Goal: Task Accomplishment & Management: Use online tool/utility

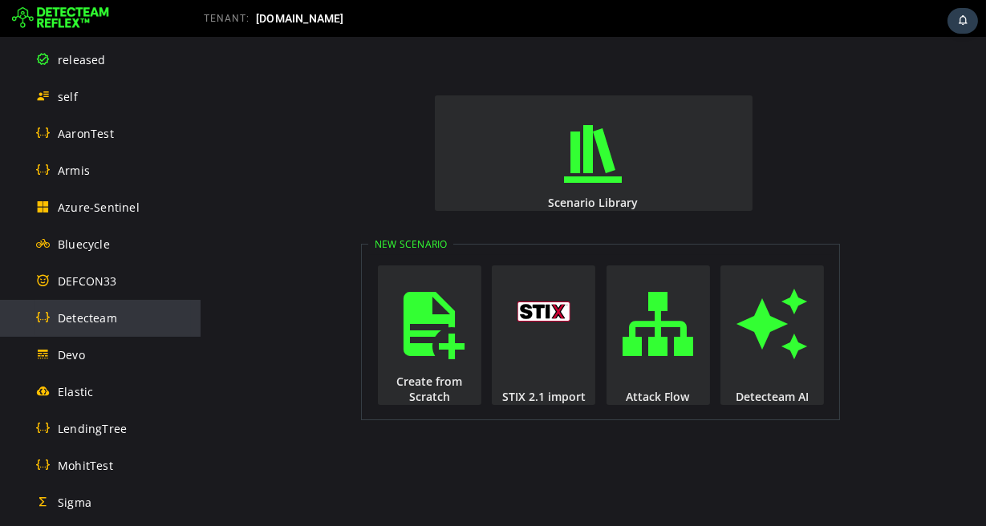
scroll to position [337, 0]
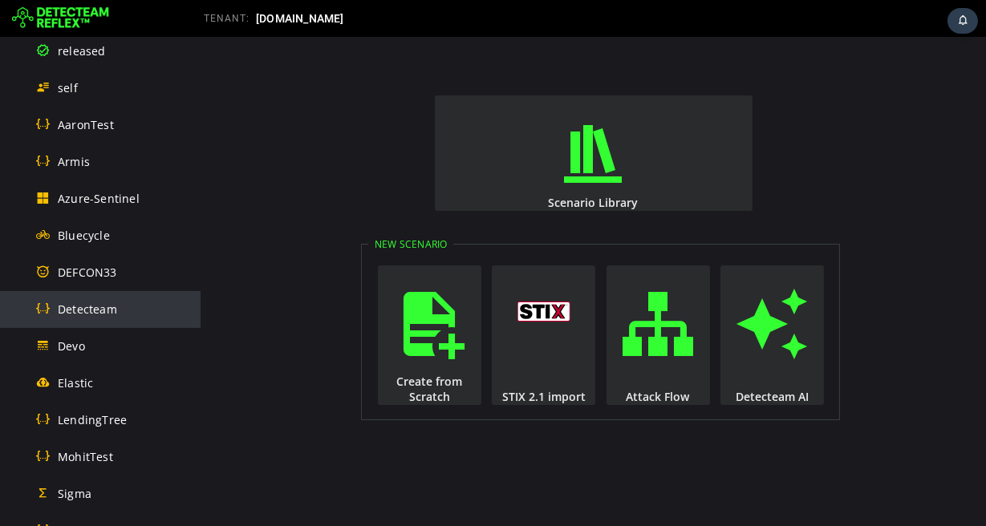
click at [105, 310] on span "Detecteam" at bounding box center [87, 309] width 59 height 15
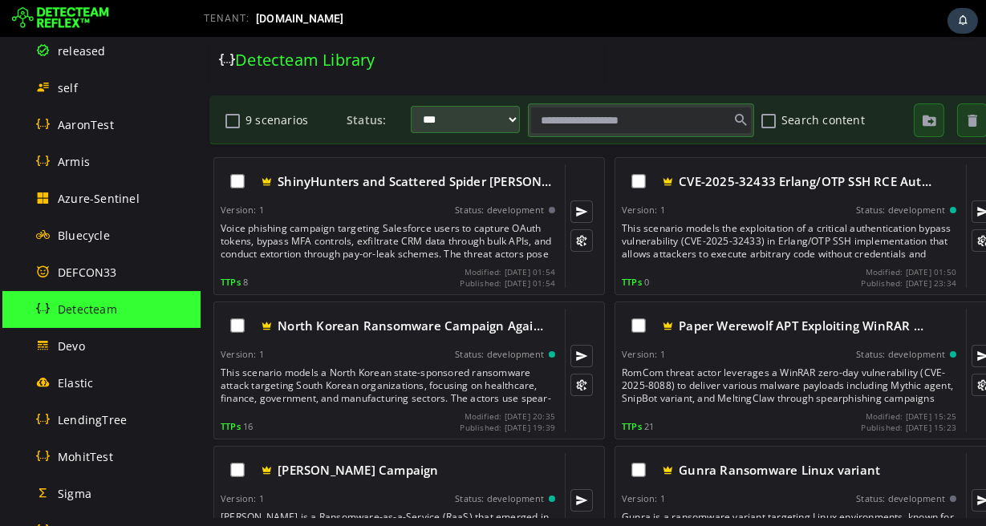
click at [578, 115] on input "text" at bounding box center [639, 120] width 221 height 27
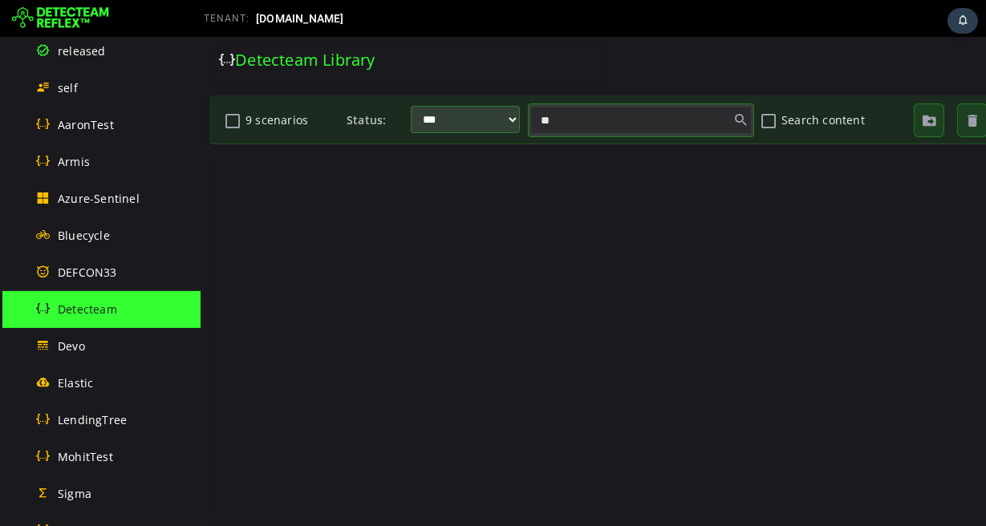
type input "***"
click at [547, 121] on input "***" at bounding box center [639, 120] width 221 height 27
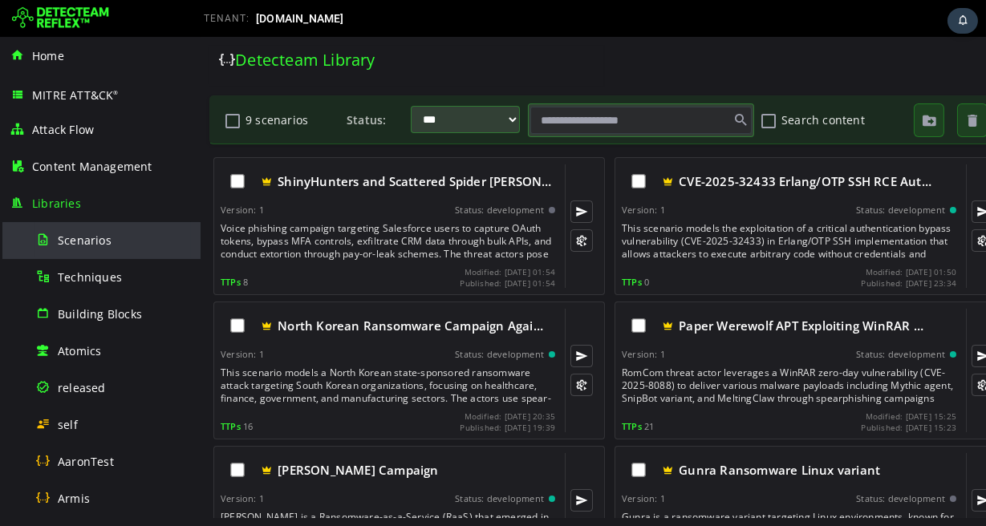
click at [96, 241] on span "Scenarios" at bounding box center [85, 240] width 54 height 15
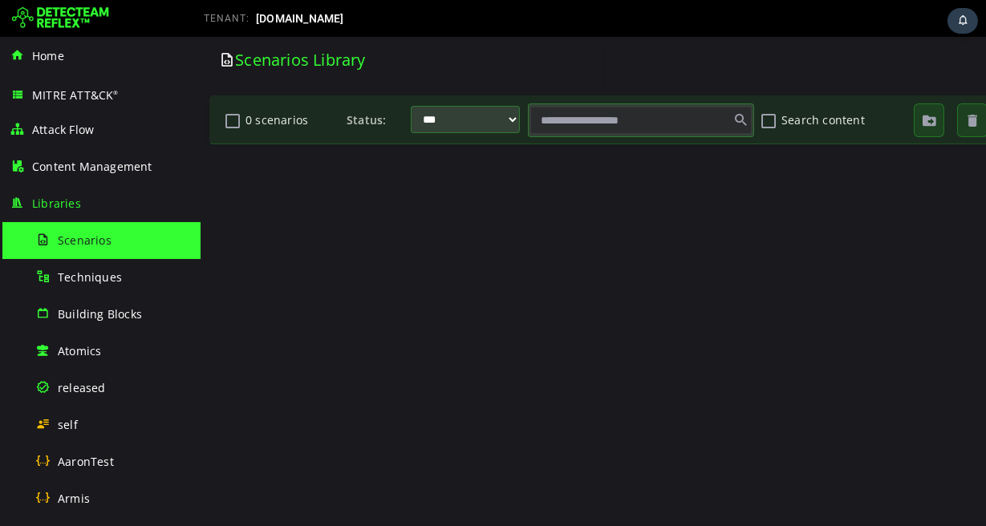
click at [562, 117] on input "text" at bounding box center [639, 120] width 221 height 27
paste input "***"
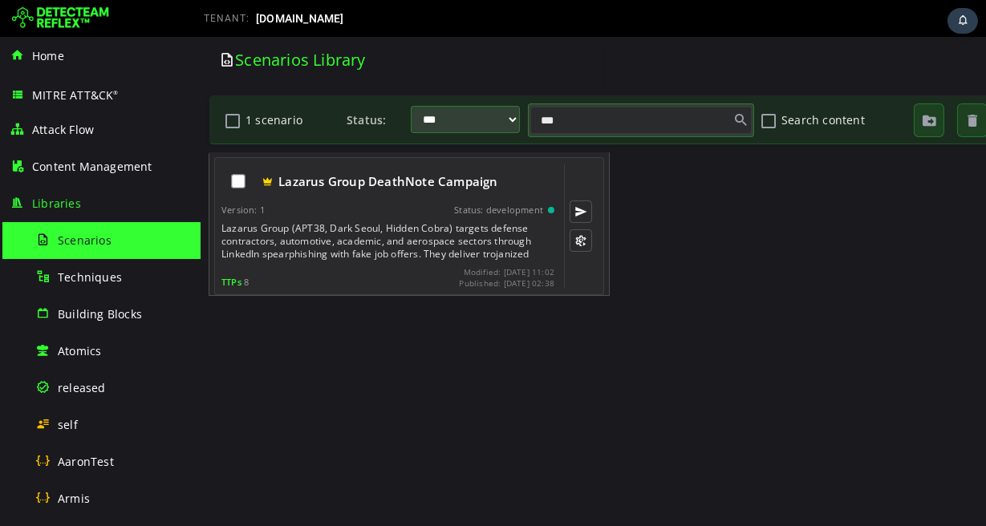
type input "***"
click at [363, 241] on div "Lazarus Group (APT38, Dark Seoul, Hidden Cobra) targets defense contractors, au…" at bounding box center [389, 241] width 336 height 38
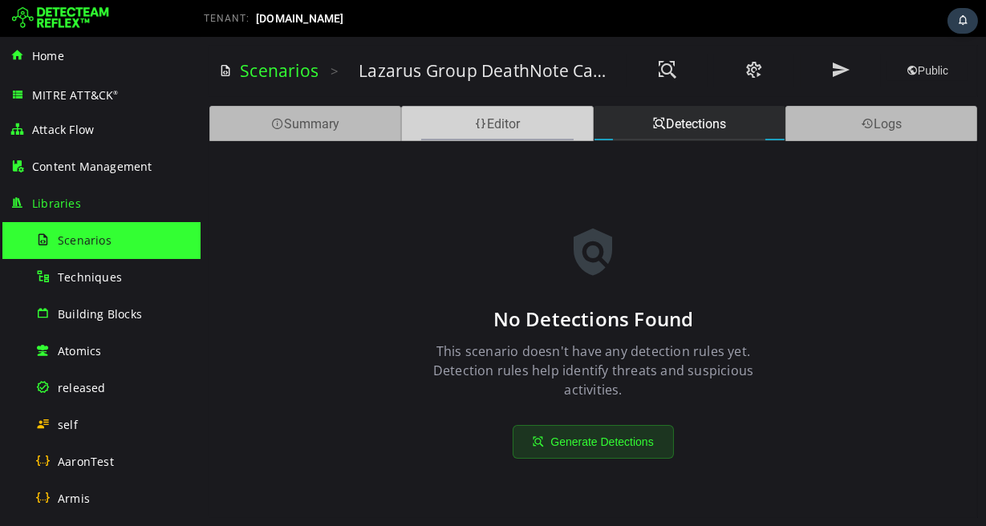
click at [485, 119] on div "Editor" at bounding box center [496, 123] width 192 height 35
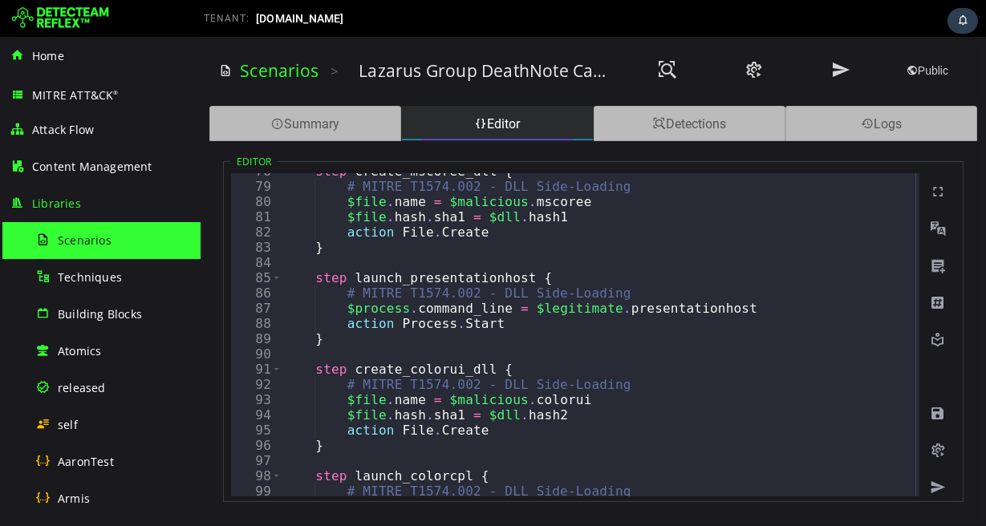
scroll to position [1396, 0]
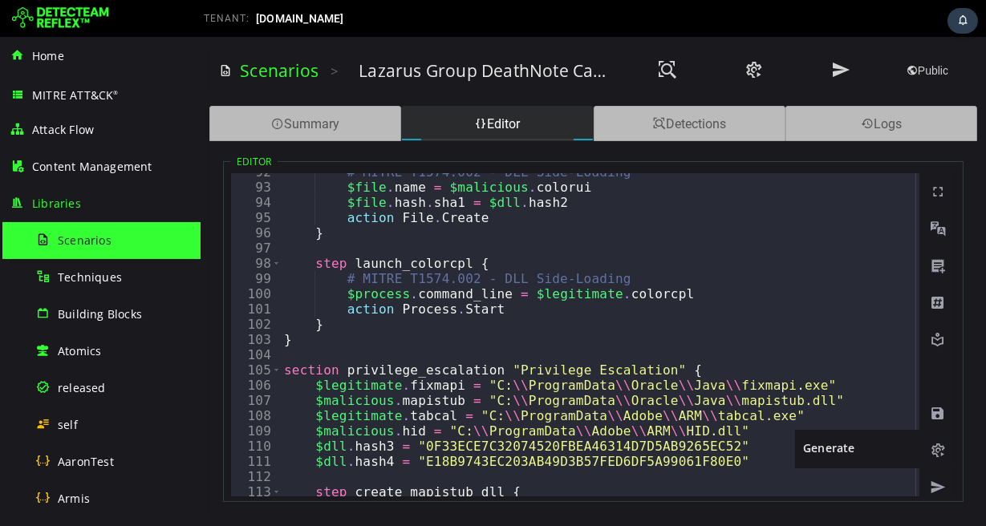
click at [935, 448] on span at bounding box center [937, 451] width 16 height 16
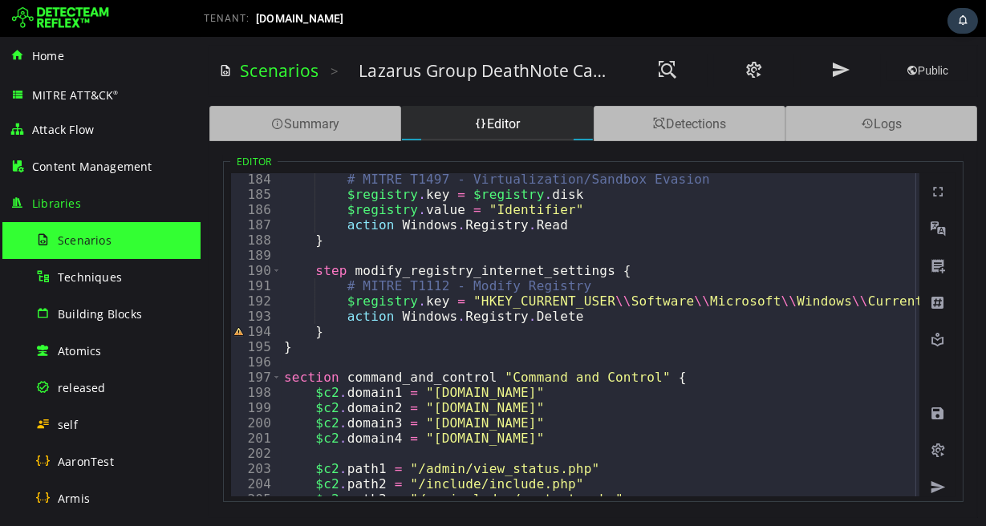
scroll to position [2736, 0]
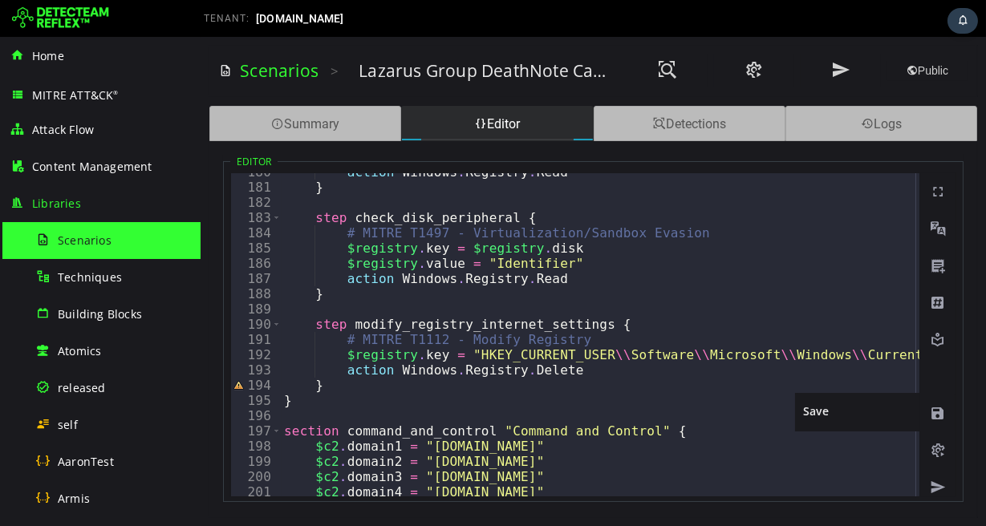
click at [938, 413] on span at bounding box center [937, 414] width 16 height 16
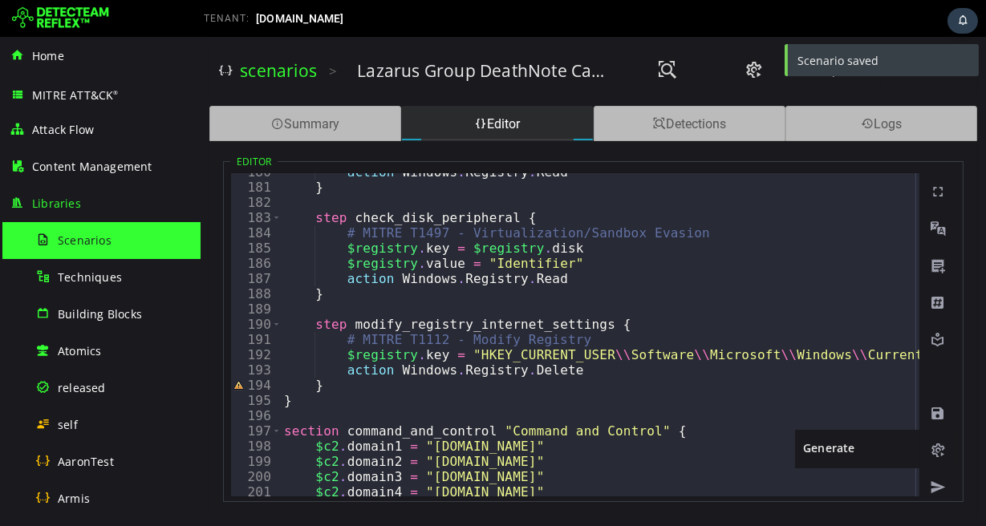
click at [939, 449] on span at bounding box center [937, 451] width 16 height 16
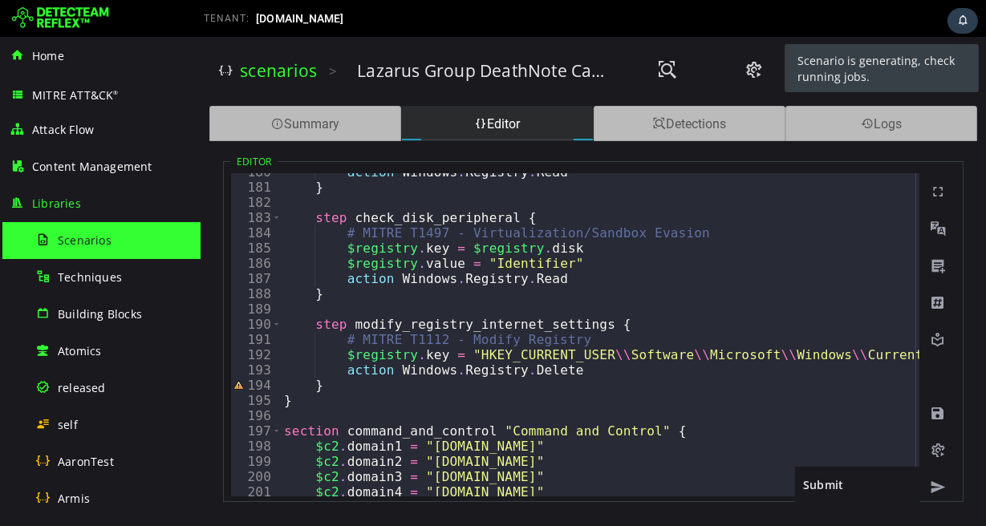
click at [936, 487] on span at bounding box center [937, 488] width 16 height 16
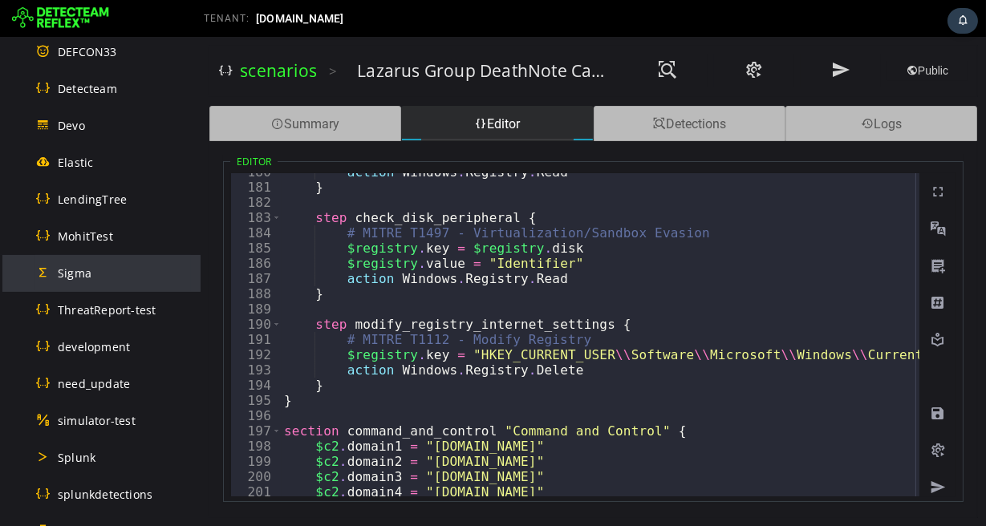
scroll to position [761, 0]
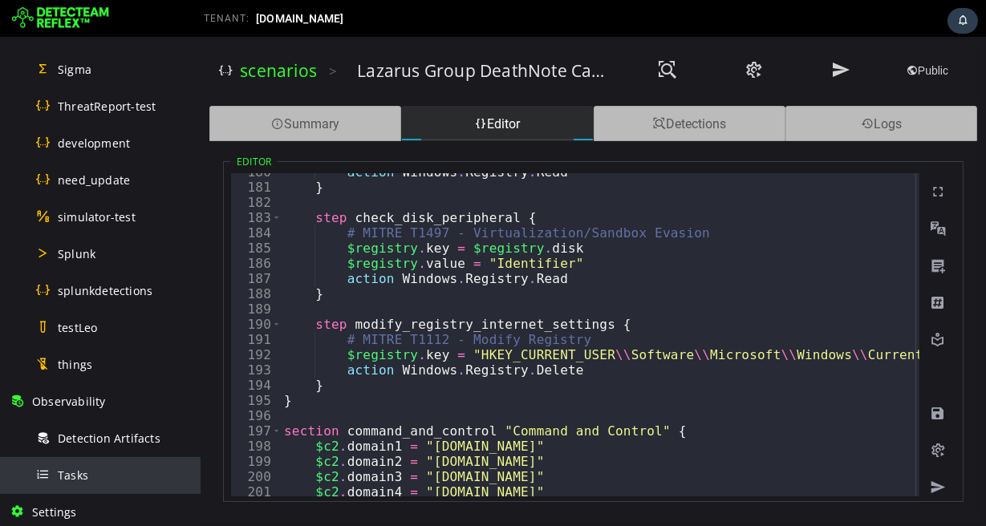
click at [81, 476] on span "Tasks" at bounding box center [73, 475] width 30 height 15
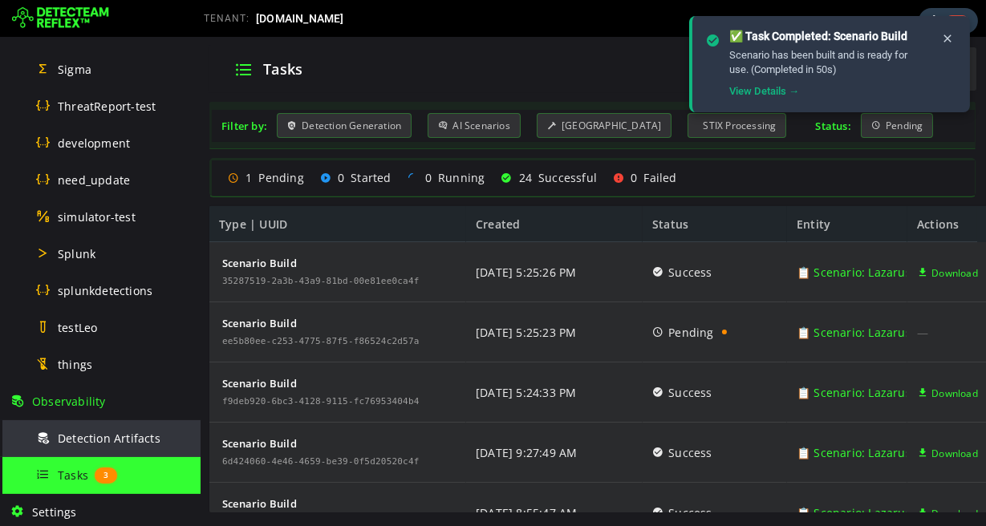
scroll to position [1023, 0]
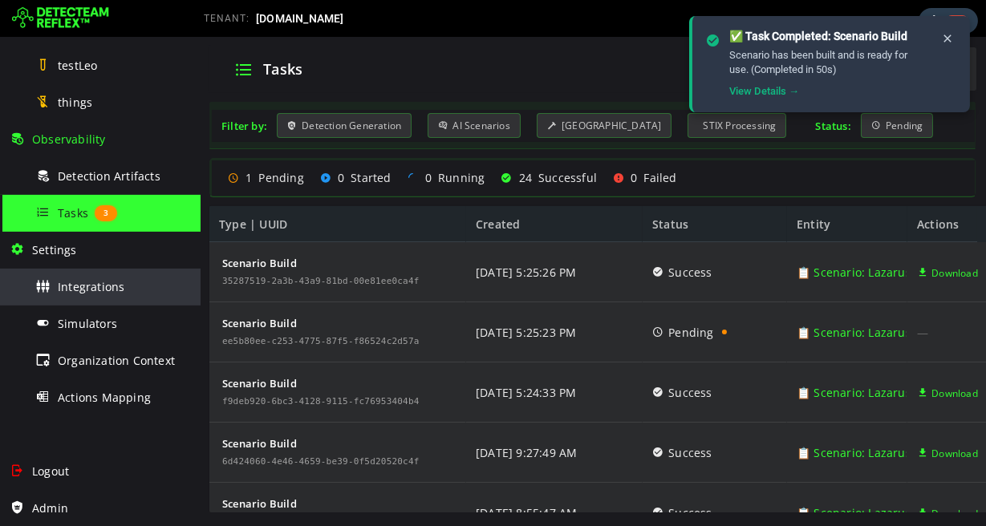
click at [95, 291] on span "Integrations" at bounding box center [91, 286] width 67 height 15
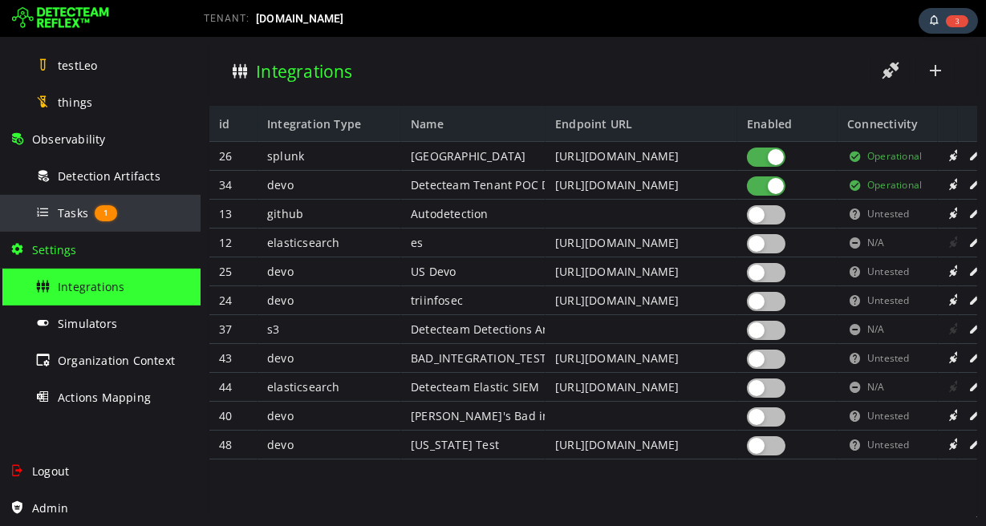
click at [70, 211] on span "Tasks" at bounding box center [73, 212] width 30 height 15
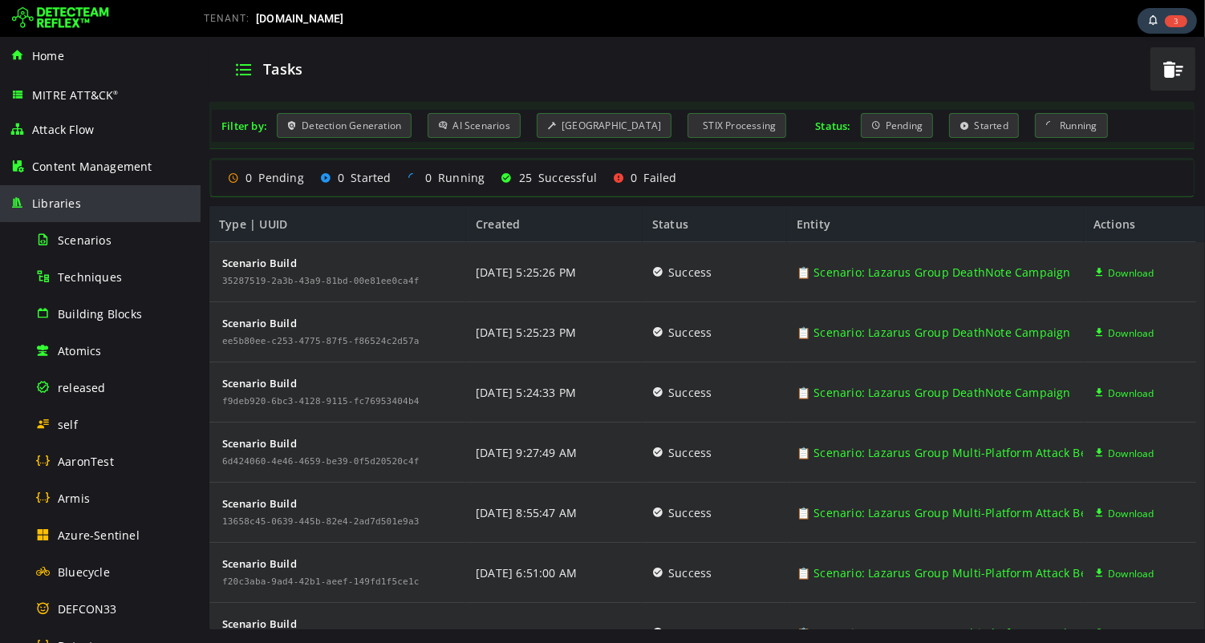
click at [50, 205] on span "Libraries" at bounding box center [56, 203] width 49 height 15
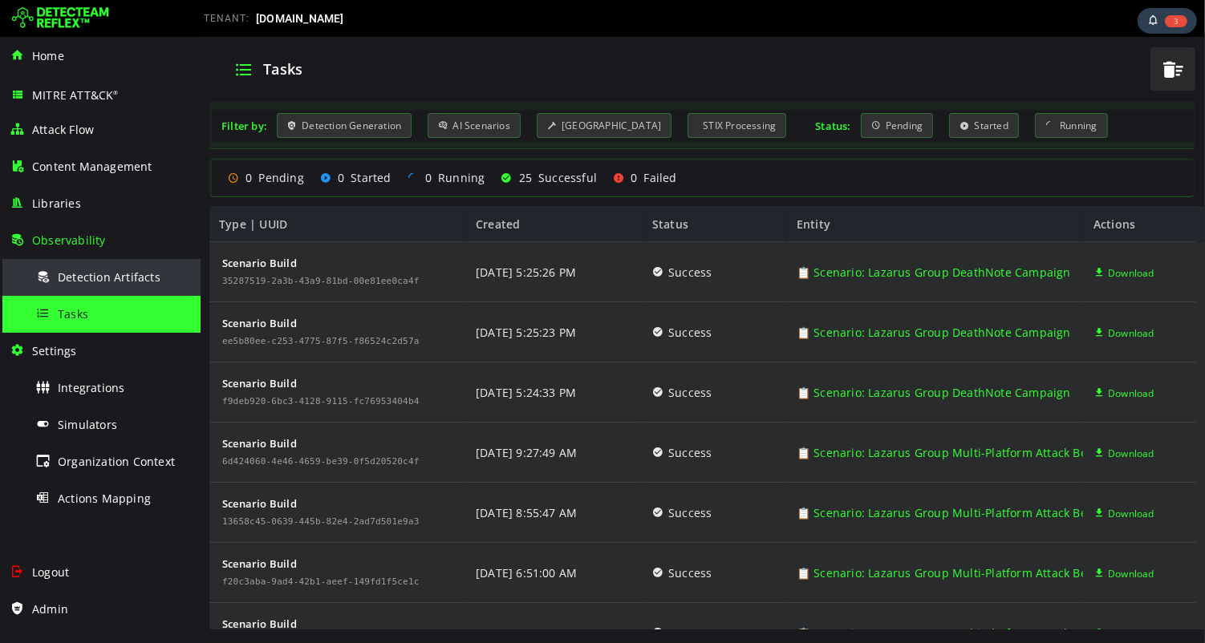
click at [97, 274] on span "Detection Artifacts" at bounding box center [109, 276] width 103 height 15
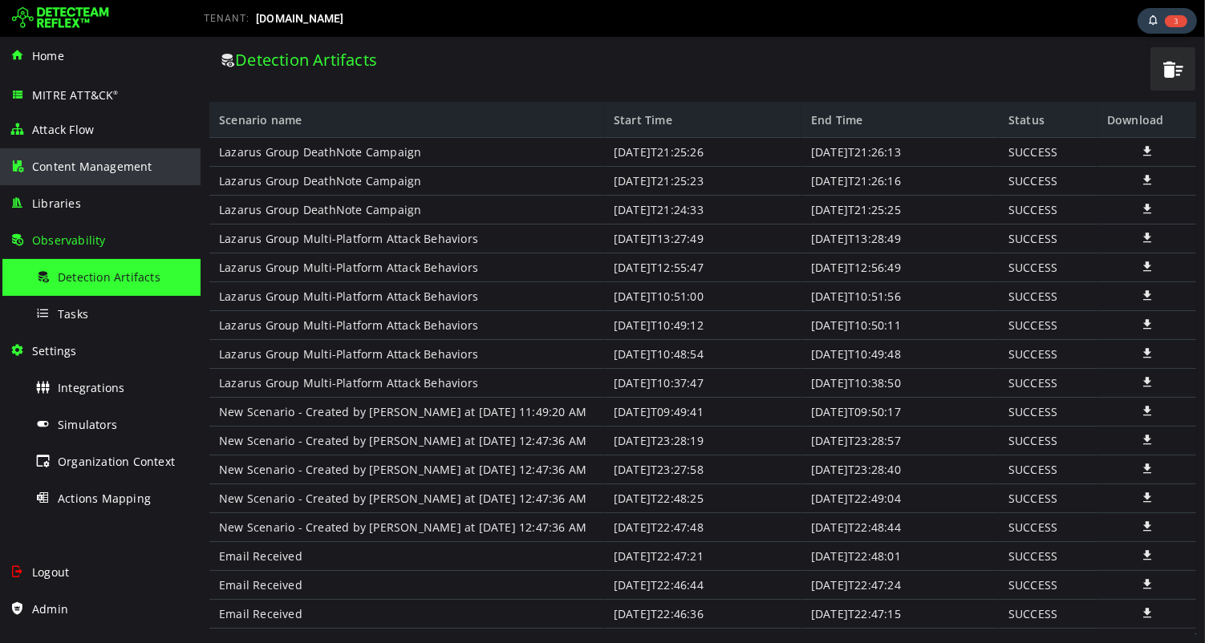
click at [95, 180] on div "Content Management" at bounding box center [100, 166] width 181 height 37
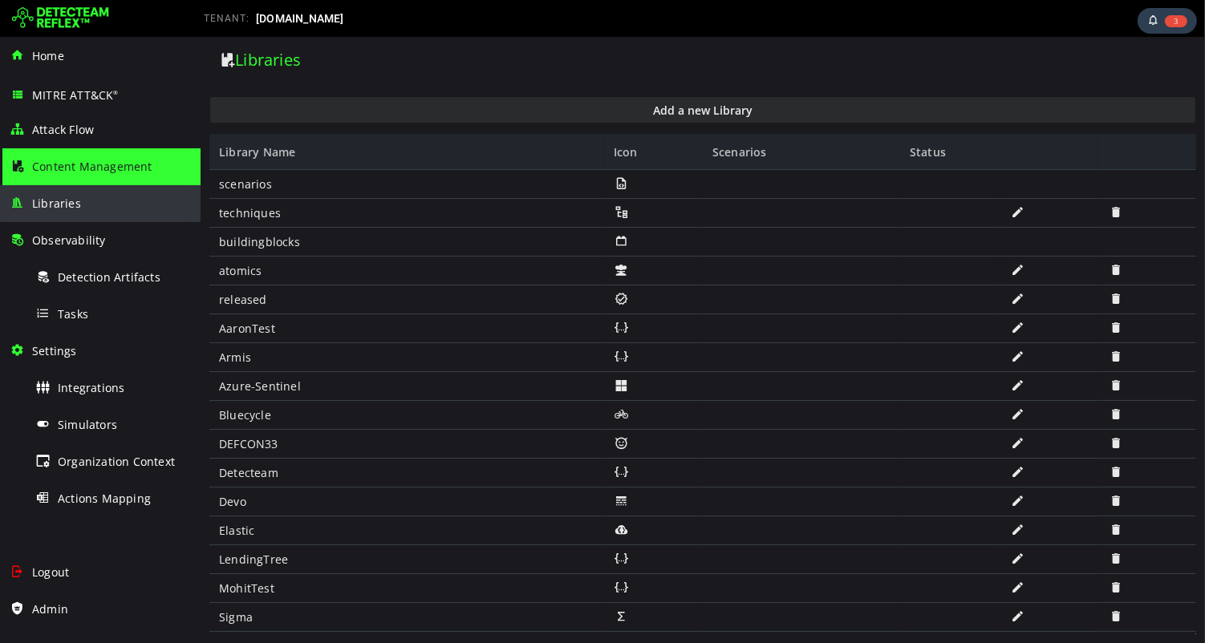
click at [47, 205] on span "Libraries" at bounding box center [56, 203] width 49 height 15
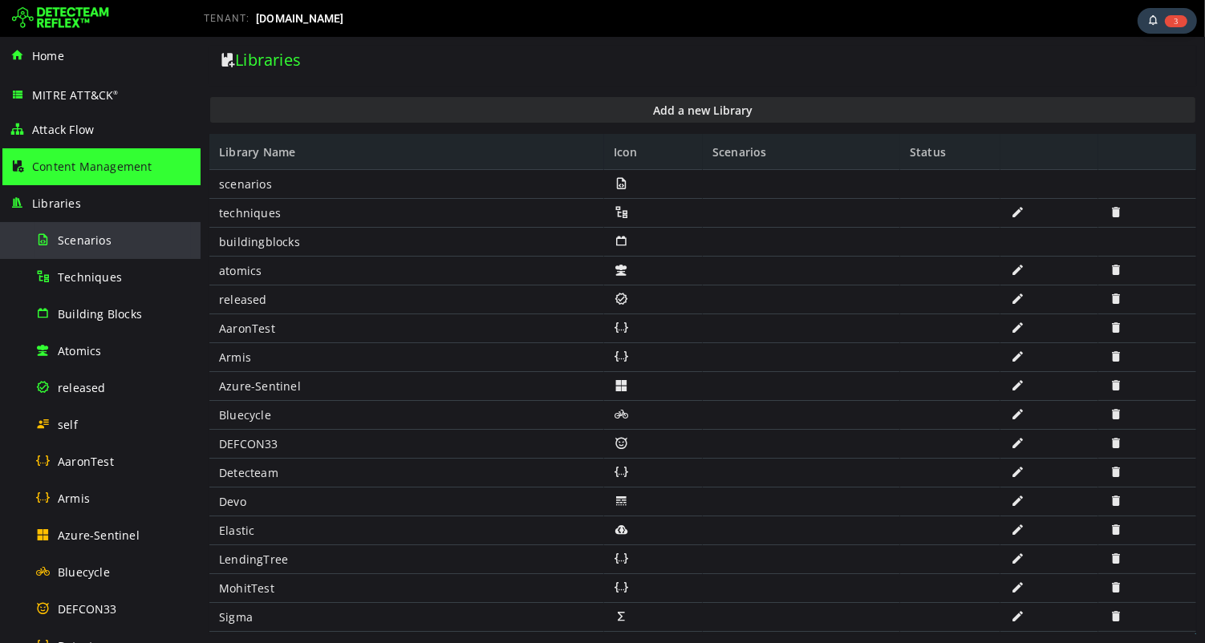
click at [91, 237] on span "Scenarios" at bounding box center [85, 240] width 54 height 15
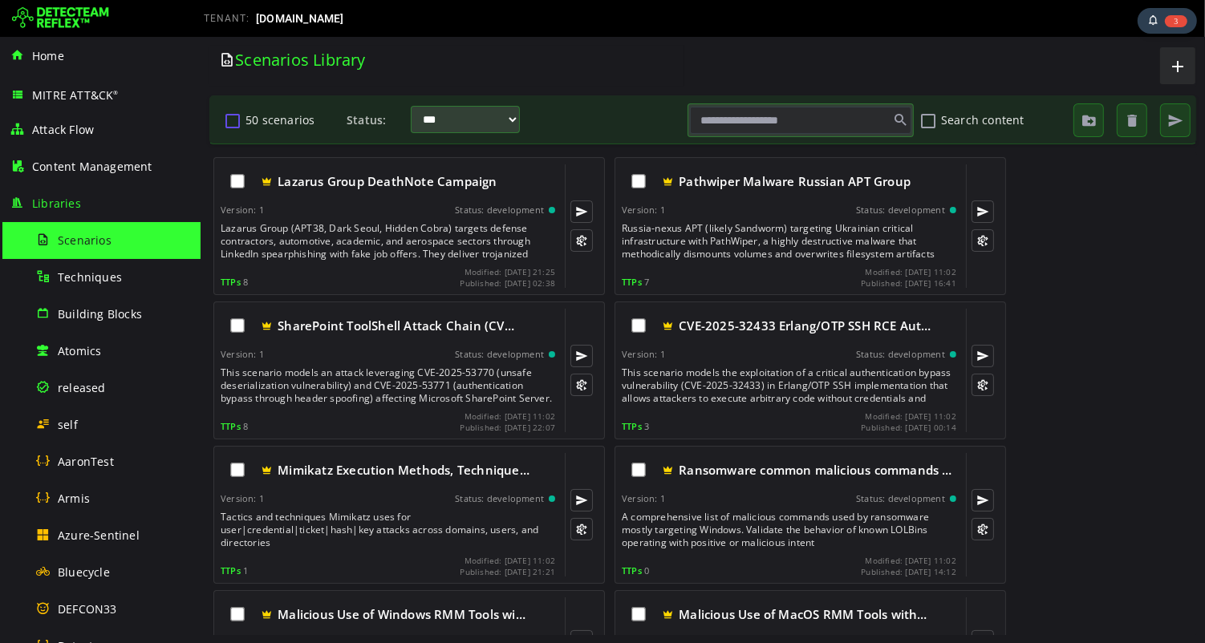
click at [233, 120] on button "50 scenarios" at bounding box center [231, 120] width 19 height 27
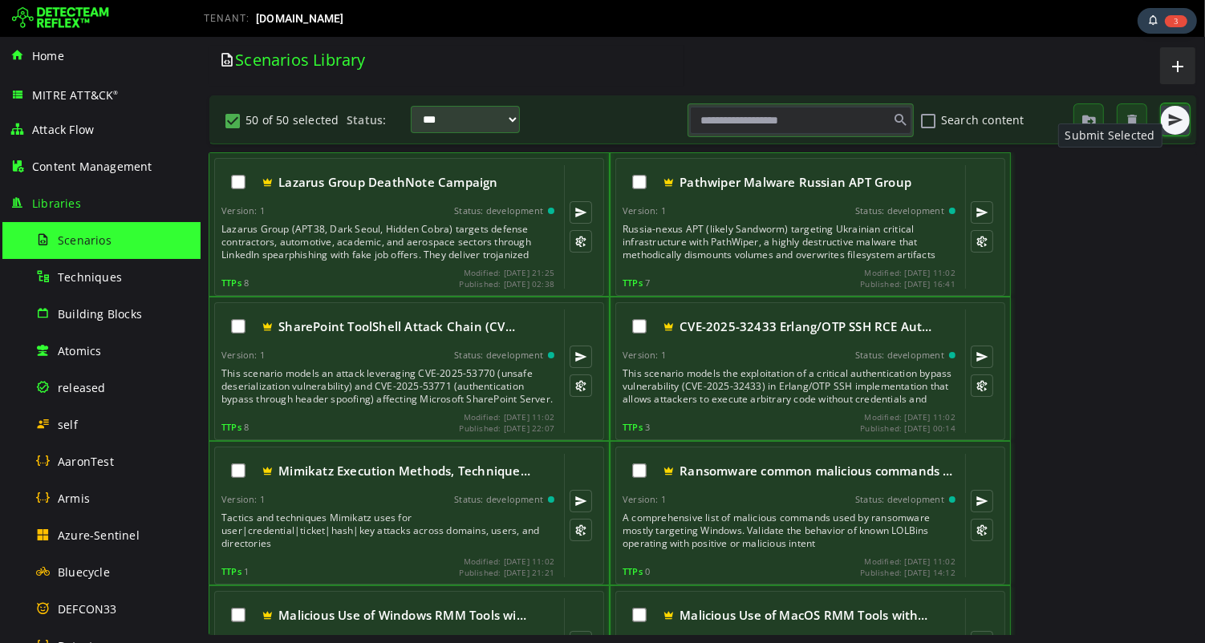
click at [985, 124] on span "button" at bounding box center [1174, 120] width 16 height 16
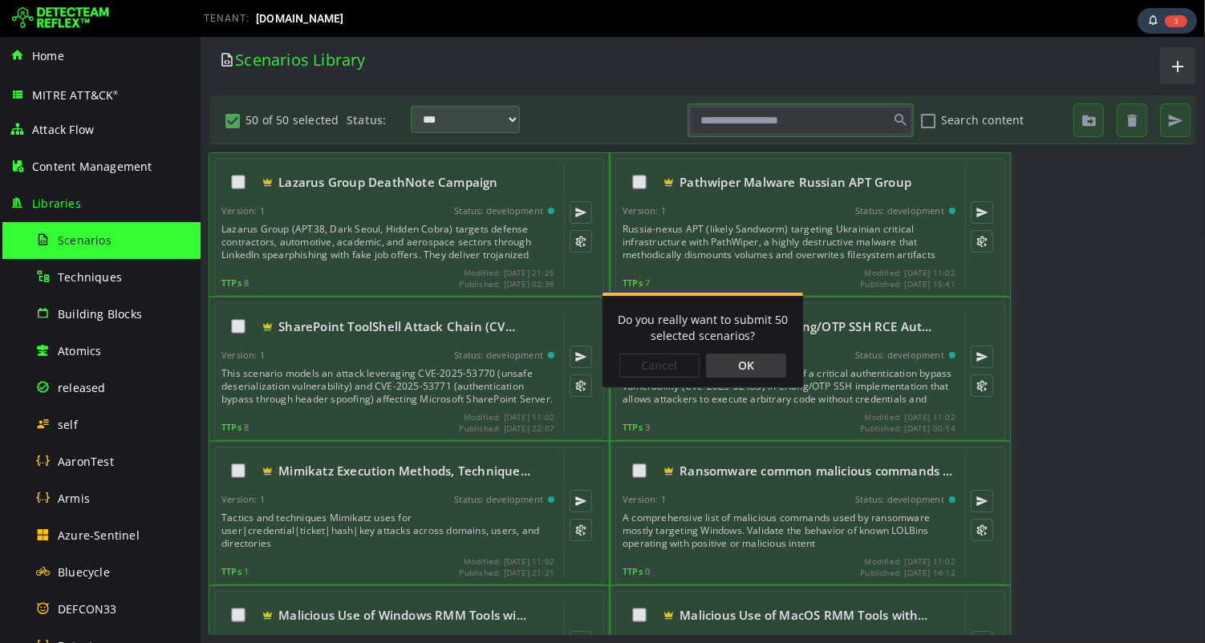
click at [755, 369] on div "OK" at bounding box center [745, 366] width 80 height 24
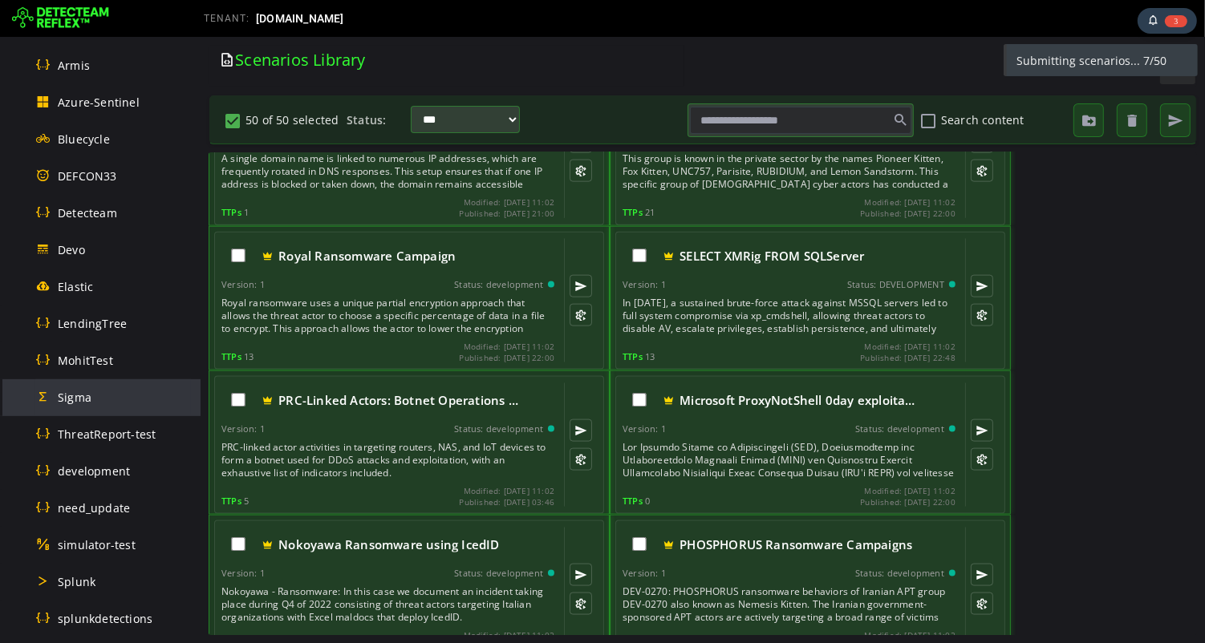
scroll to position [686, 0]
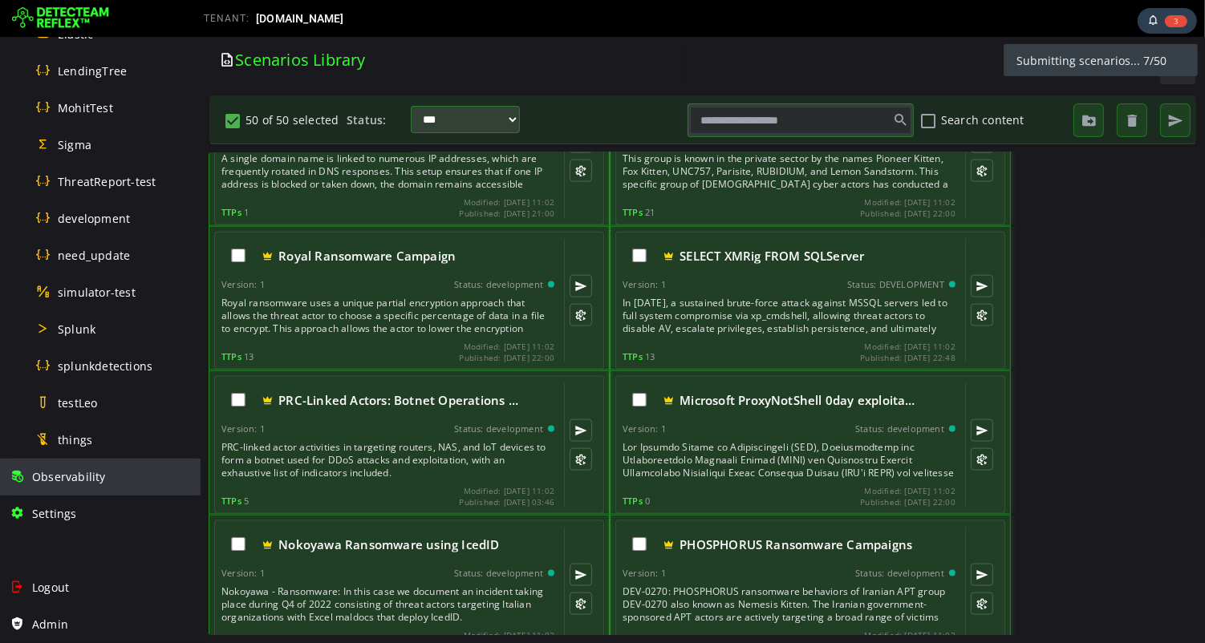
click at [100, 476] on span "Observability" at bounding box center [69, 476] width 74 height 15
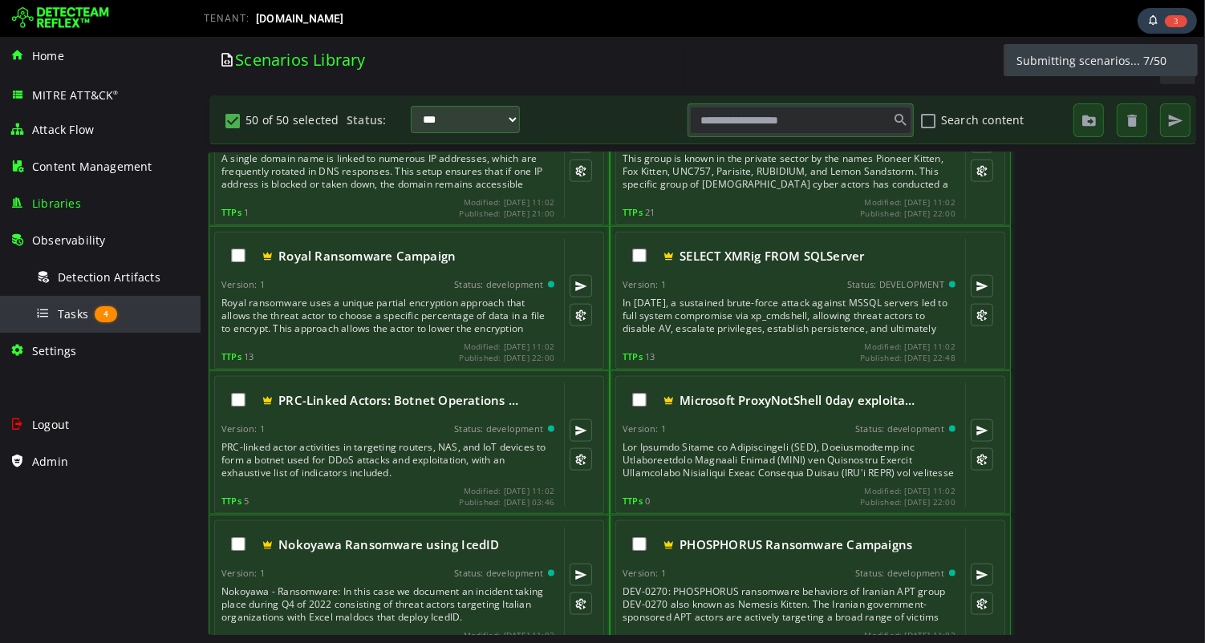
click at [74, 312] on span "Tasks" at bounding box center [73, 313] width 30 height 15
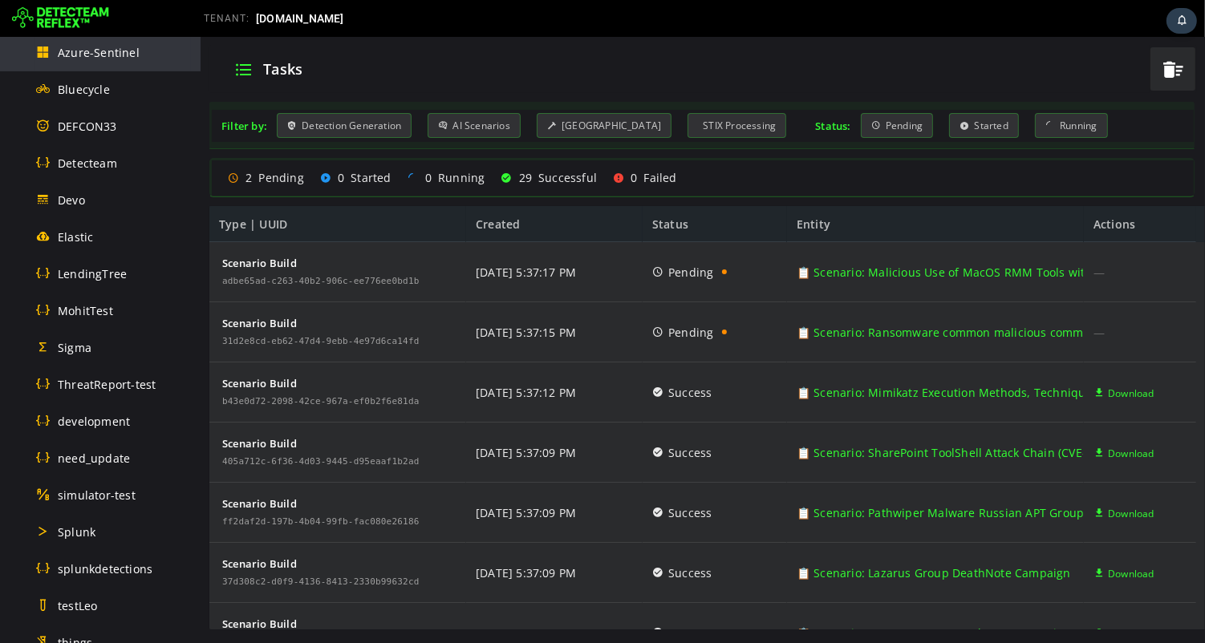
scroll to position [907, 0]
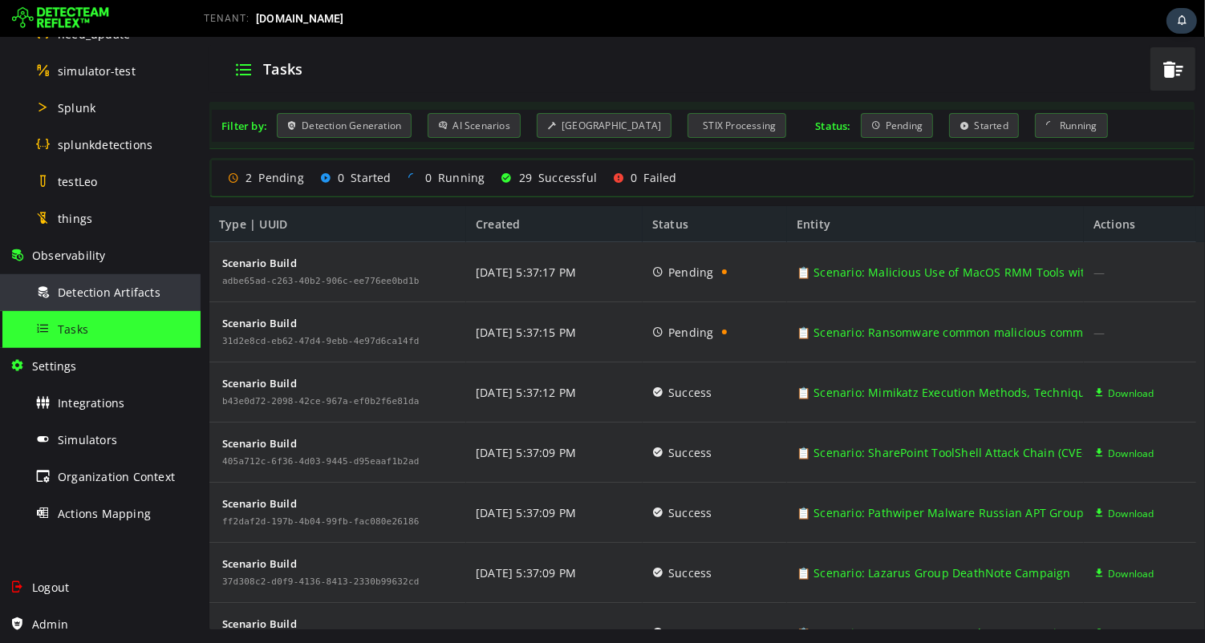
click at [118, 292] on span "Detection Artifacts" at bounding box center [109, 292] width 103 height 15
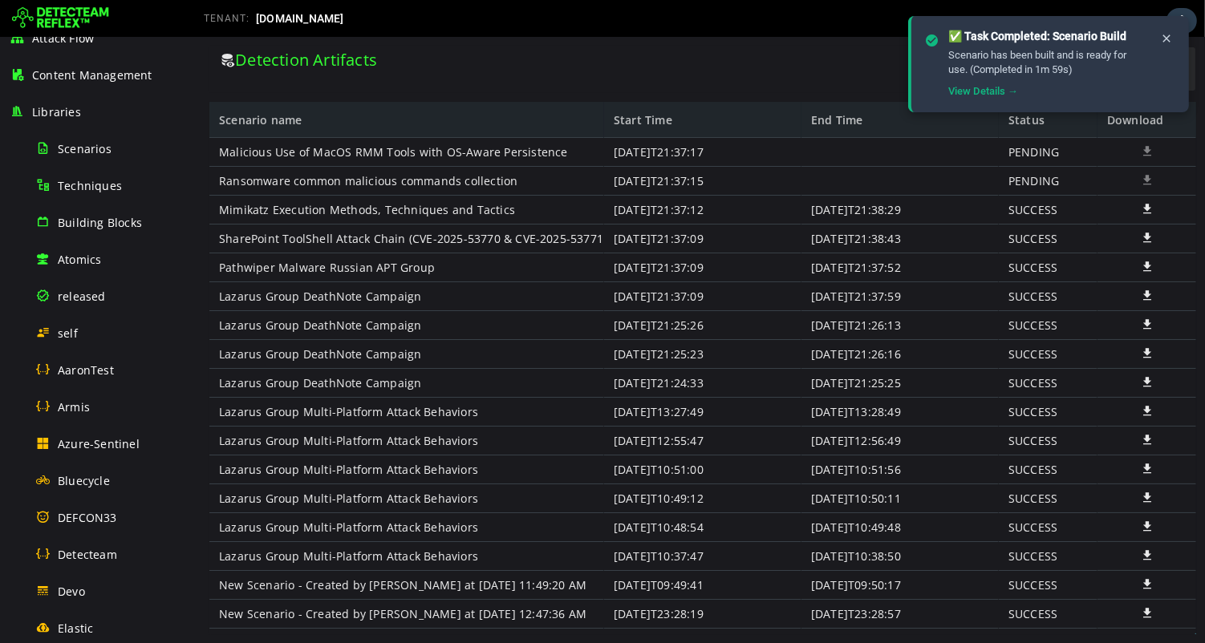
scroll to position [62, 0]
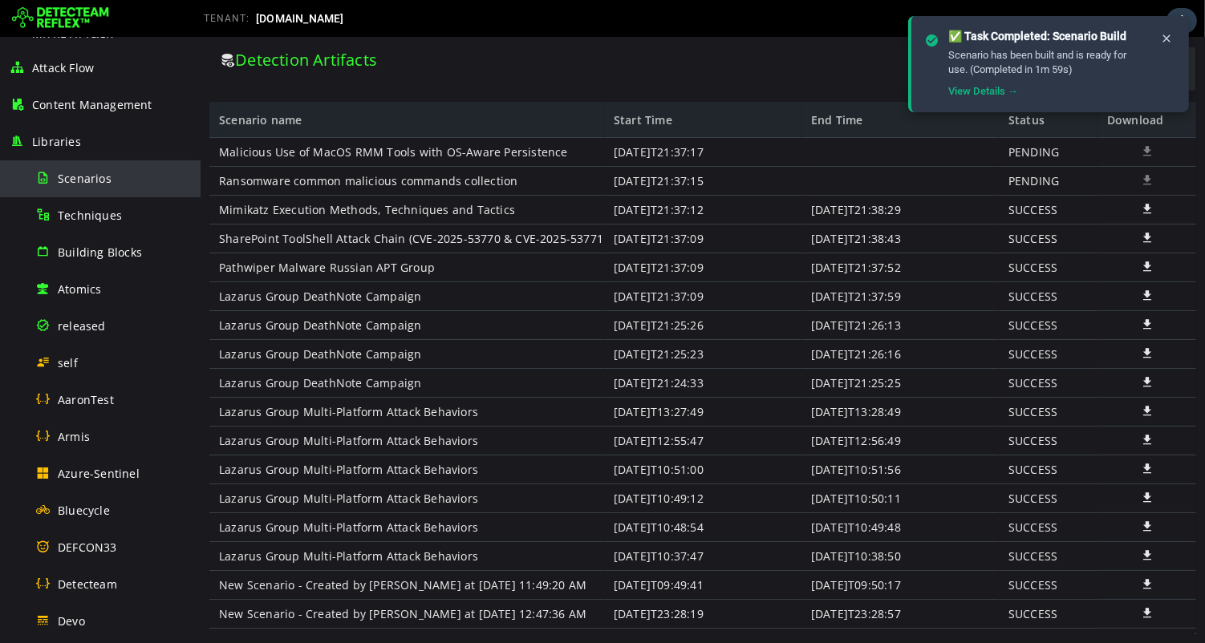
click at [79, 180] on span "Scenarios" at bounding box center [85, 178] width 54 height 15
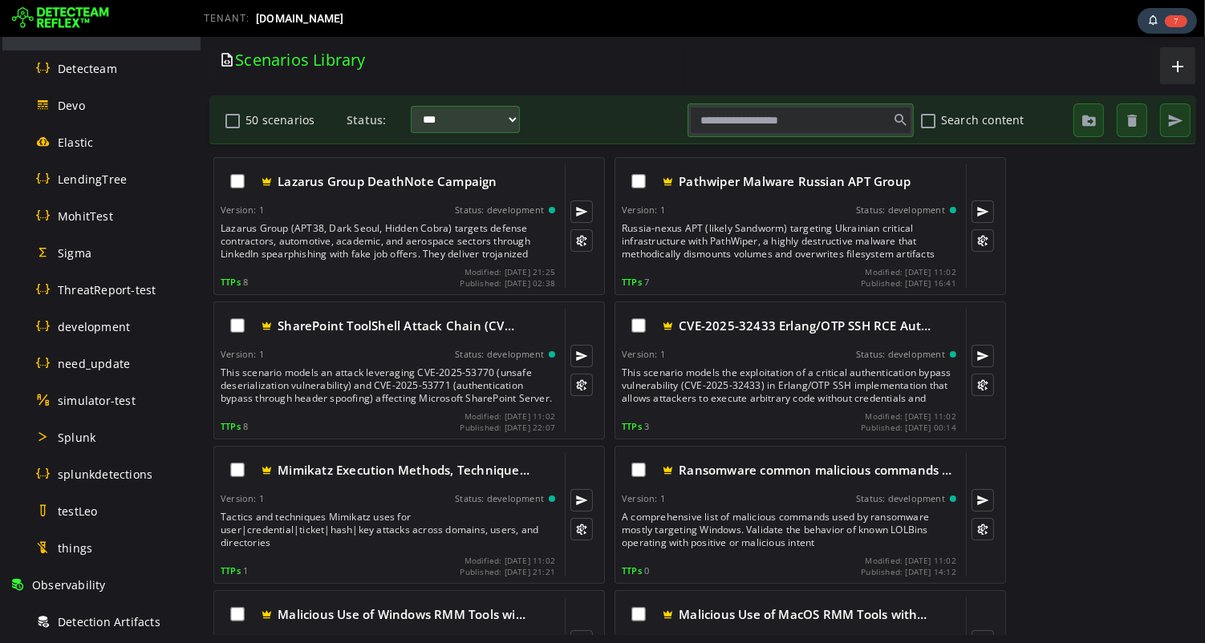
scroll to position [907, 0]
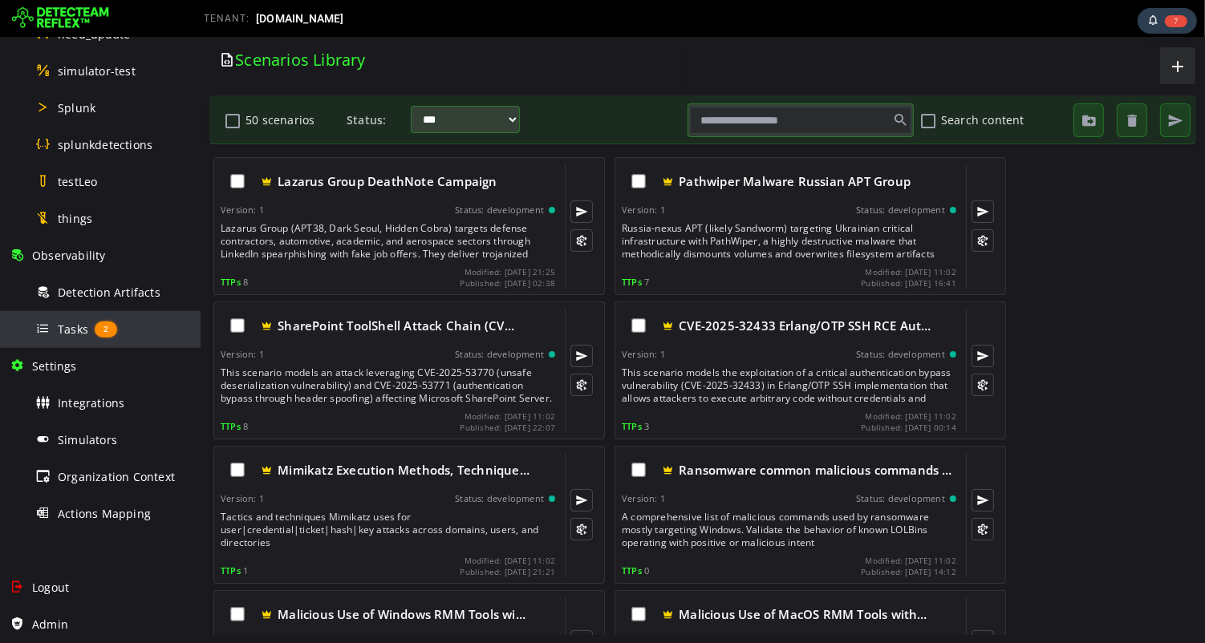
click at [72, 334] on span "Tasks" at bounding box center [73, 329] width 30 height 15
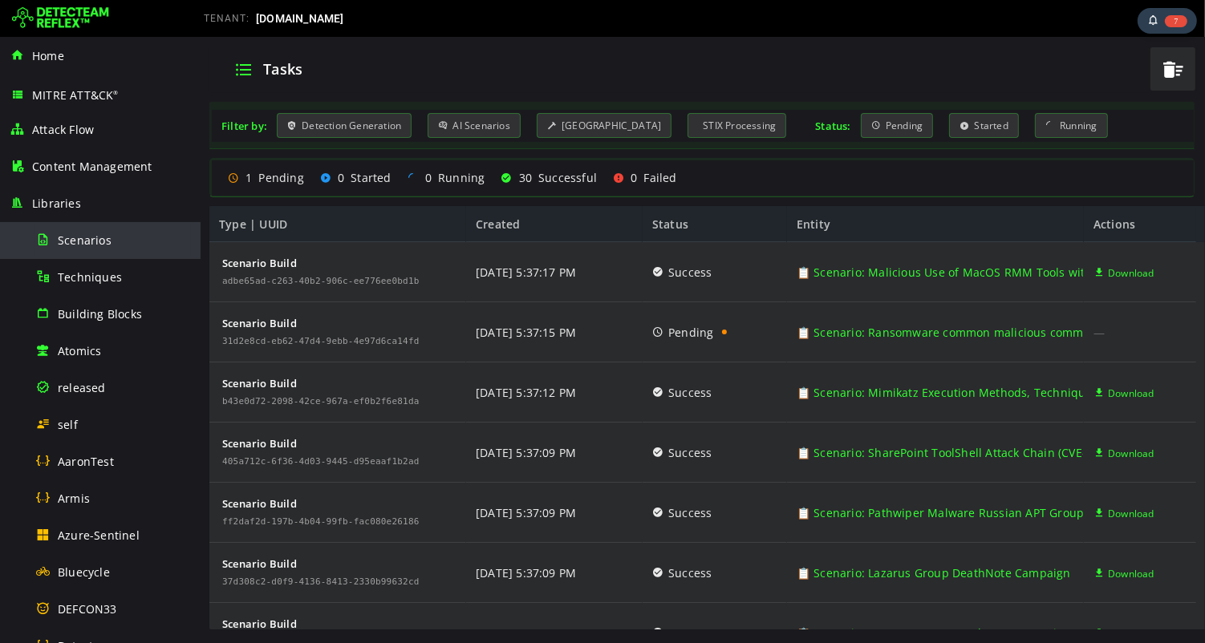
click at [105, 242] on span "Scenarios" at bounding box center [85, 240] width 54 height 15
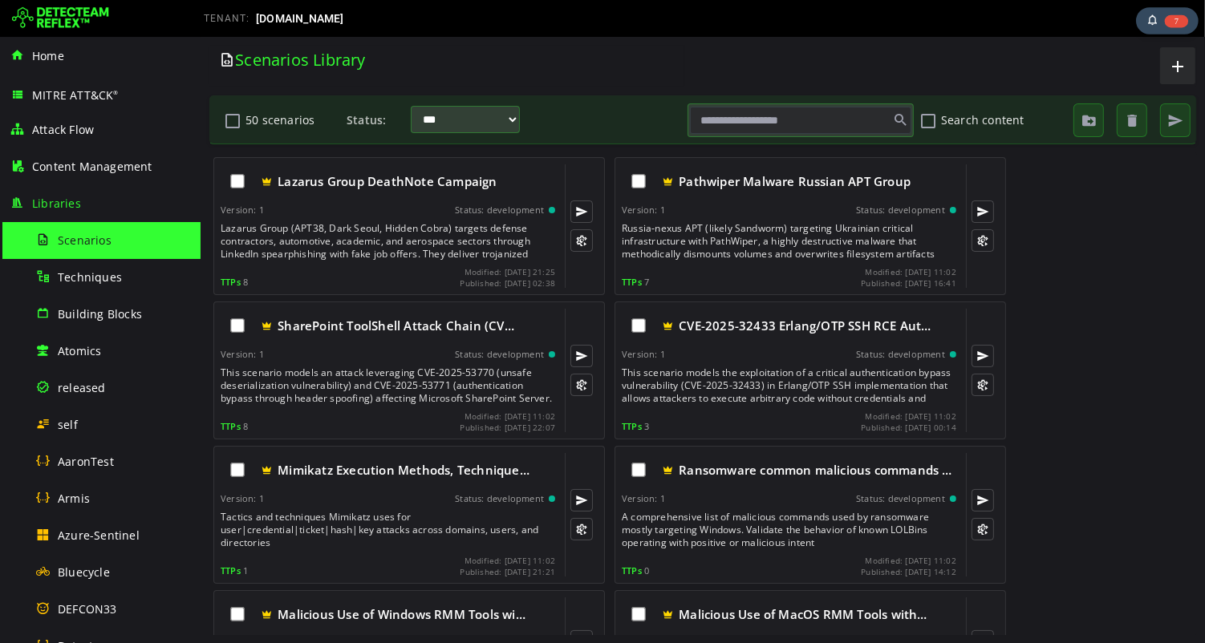
click at [1178, 22] on span "7" at bounding box center [1176, 20] width 23 height 13
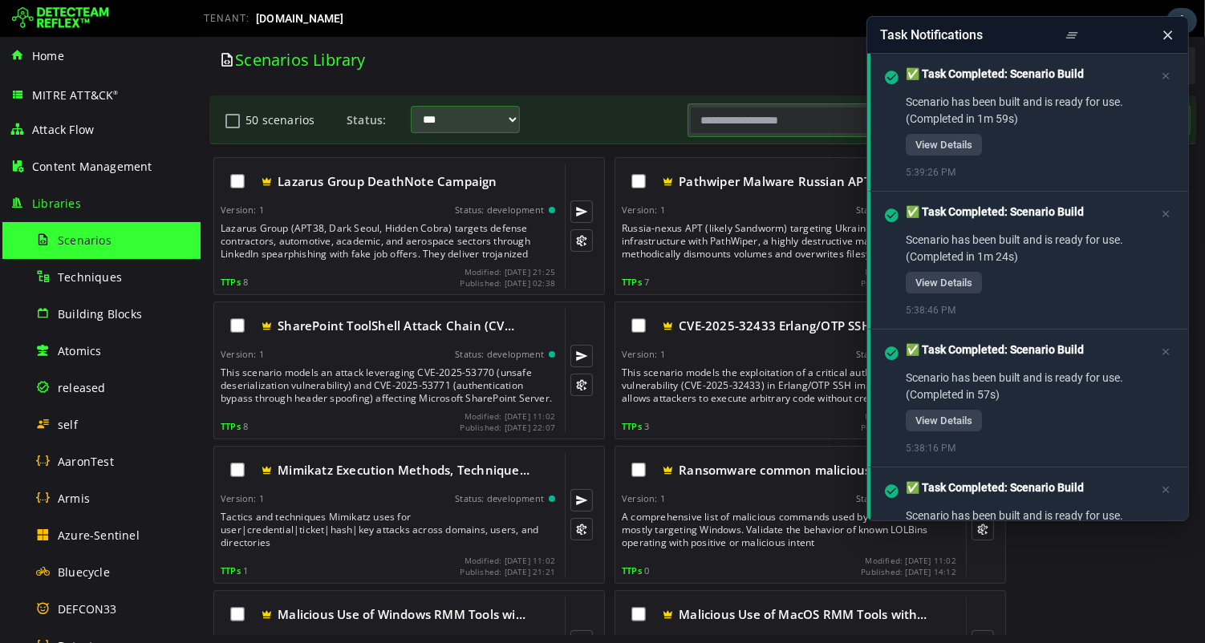
click at [1167, 33] on icon at bounding box center [1167, 35] width 15 height 17
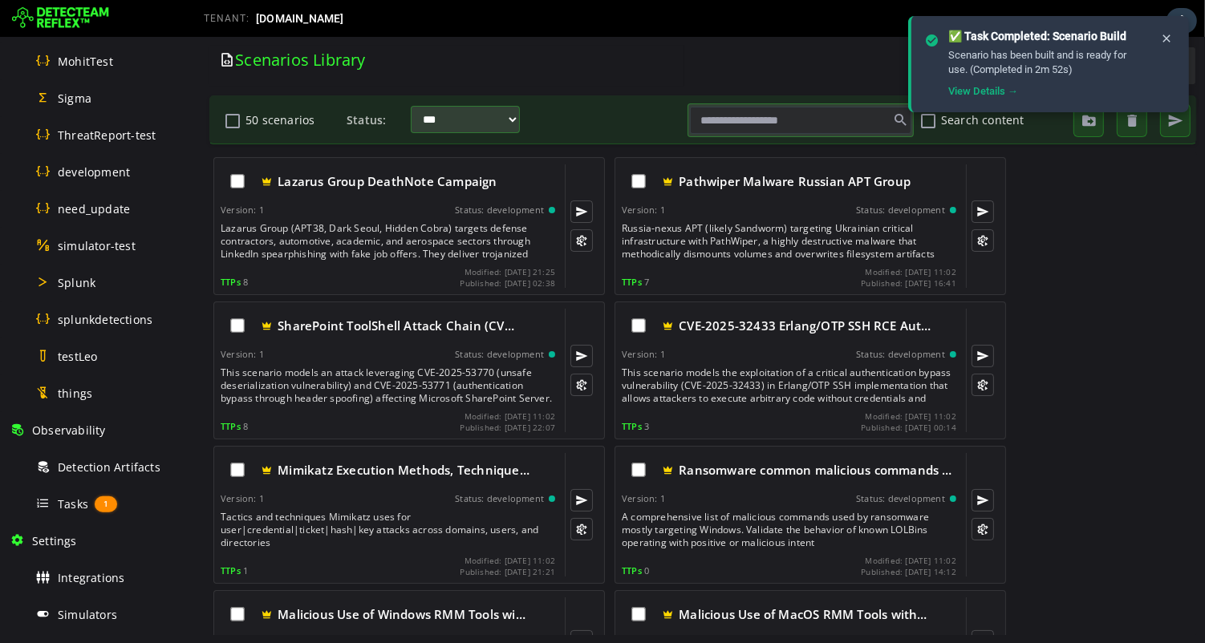
scroll to position [791, 0]
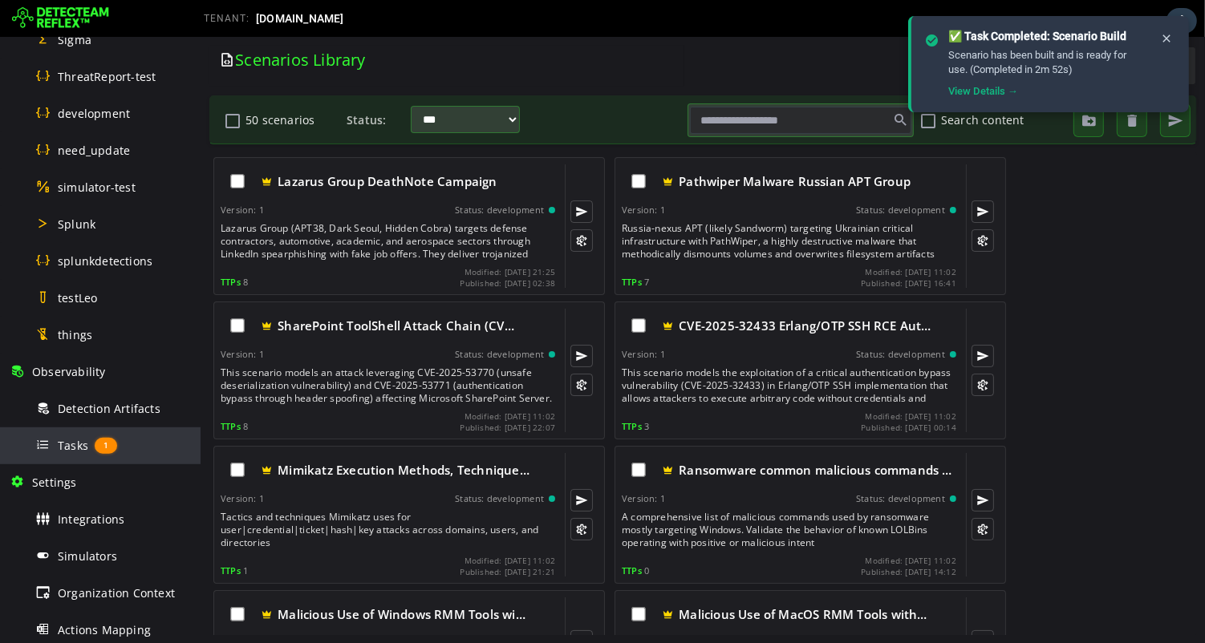
click at [71, 444] on span "Tasks" at bounding box center [73, 445] width 30 height 15
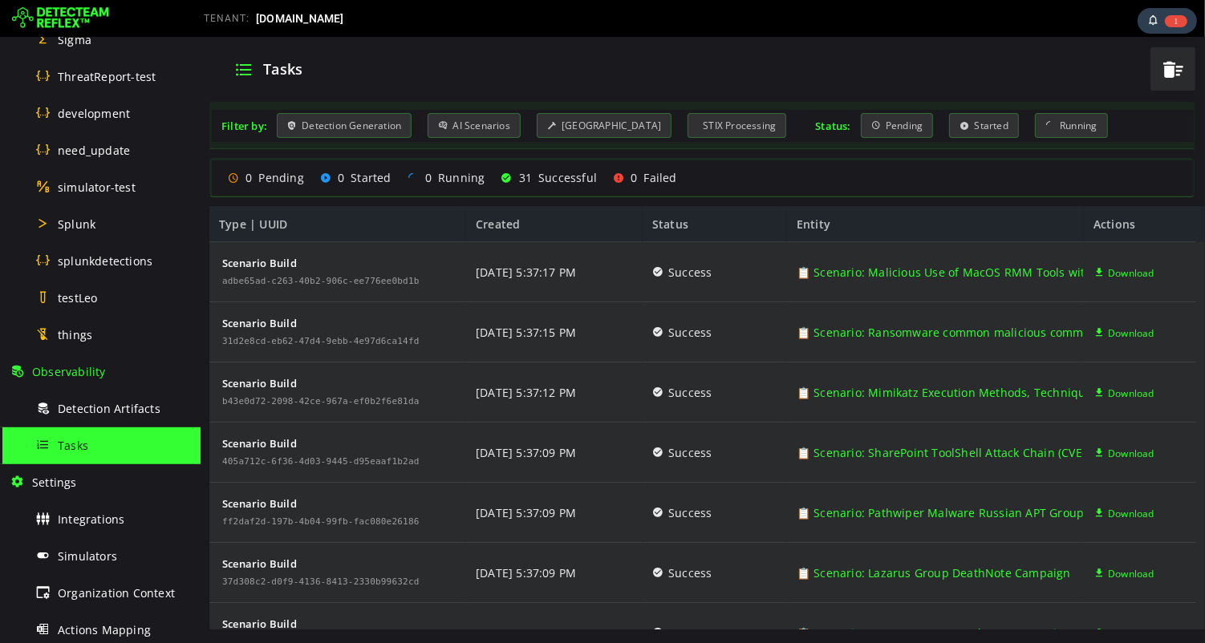
click at [491, 54] on div "Tasks" at bounding box center [678, 69] width 922 height 42
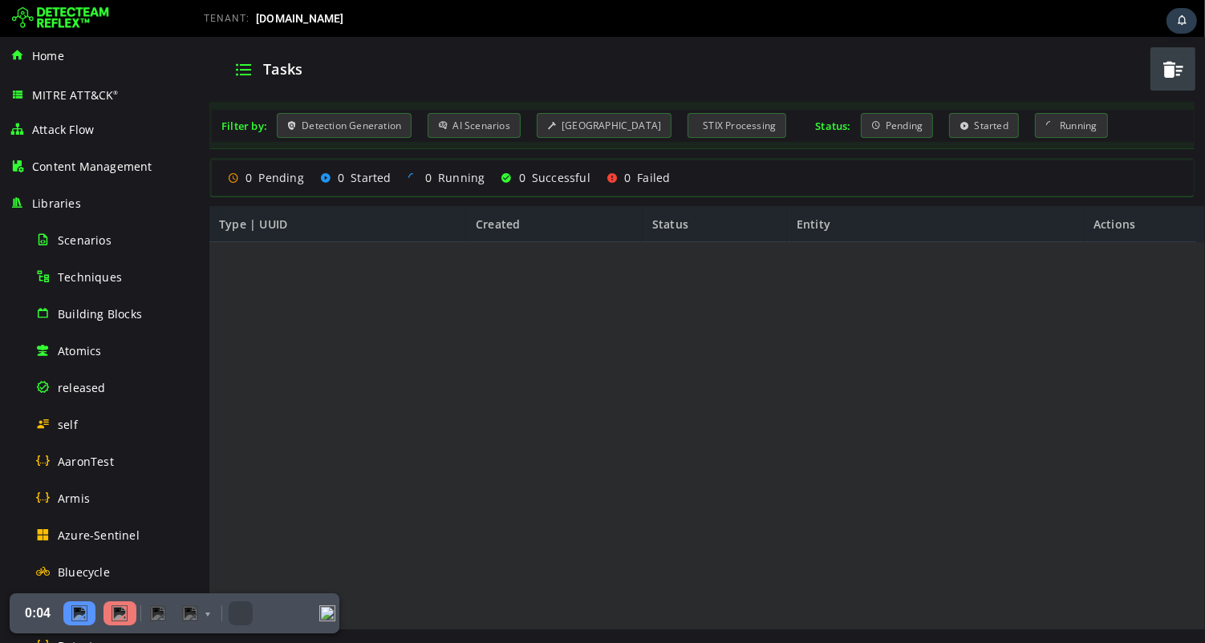
click at [1170, 71] on div at bounding box center [1172, 69] width 48 height 48
click at [82, 241] on span "Scenarios" at bounding box center [85, 240] width 54 height 15
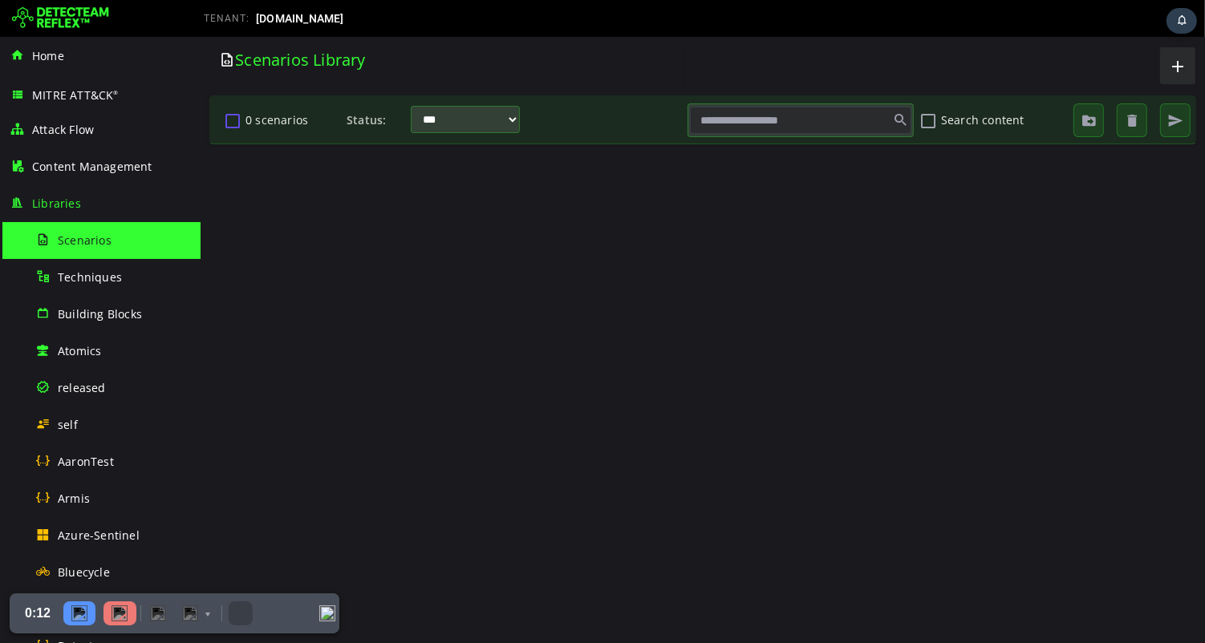
click at [233, 123] on button "0 scenarios" at bounding box center [231, 120] width 19 height 27
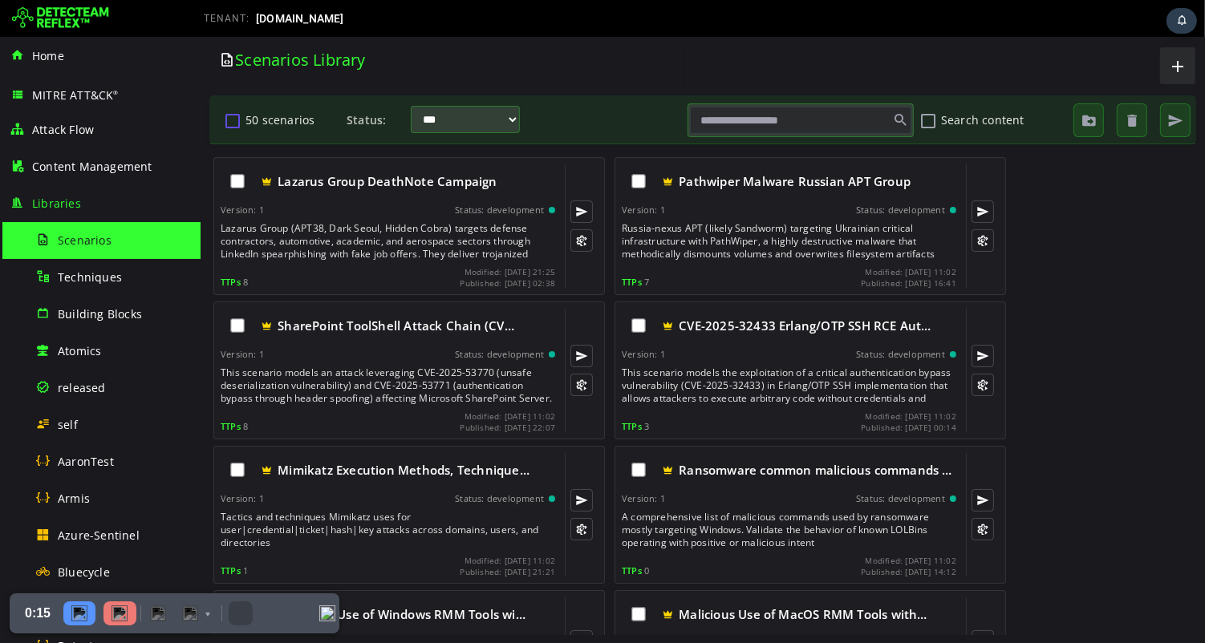
click at [231, 122] on button "50 scenarios" at bounding box center [231, 120] width 19 height 27
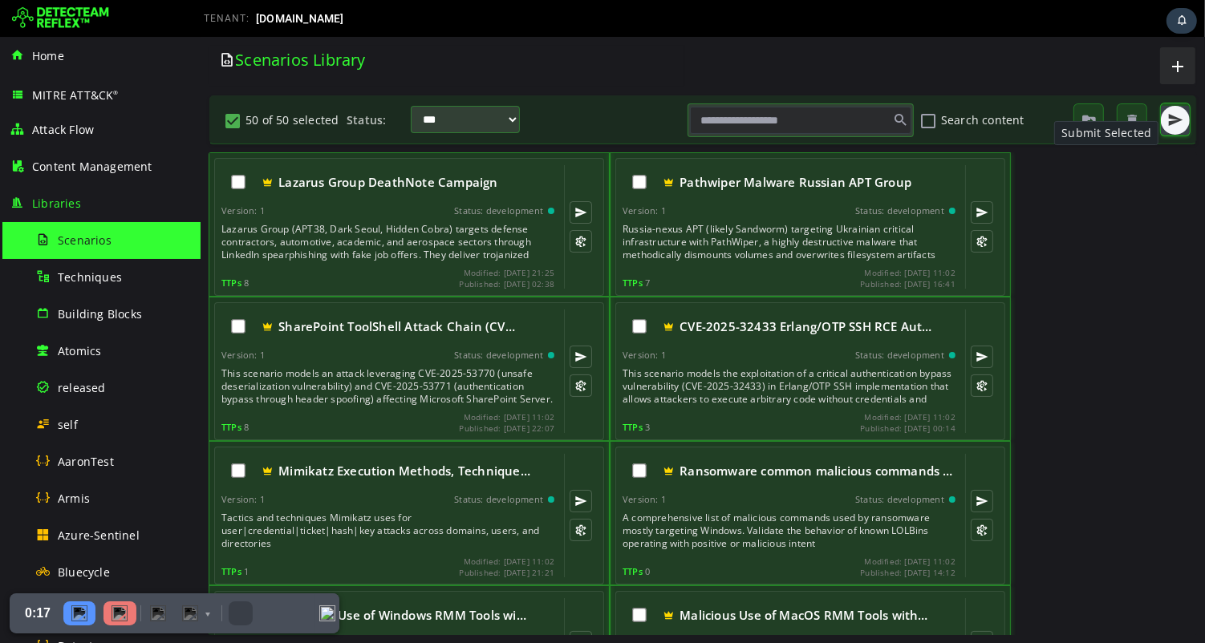
click at [1169, 120] on span "button" at bounding box center [1174, 120] width 16 height 16
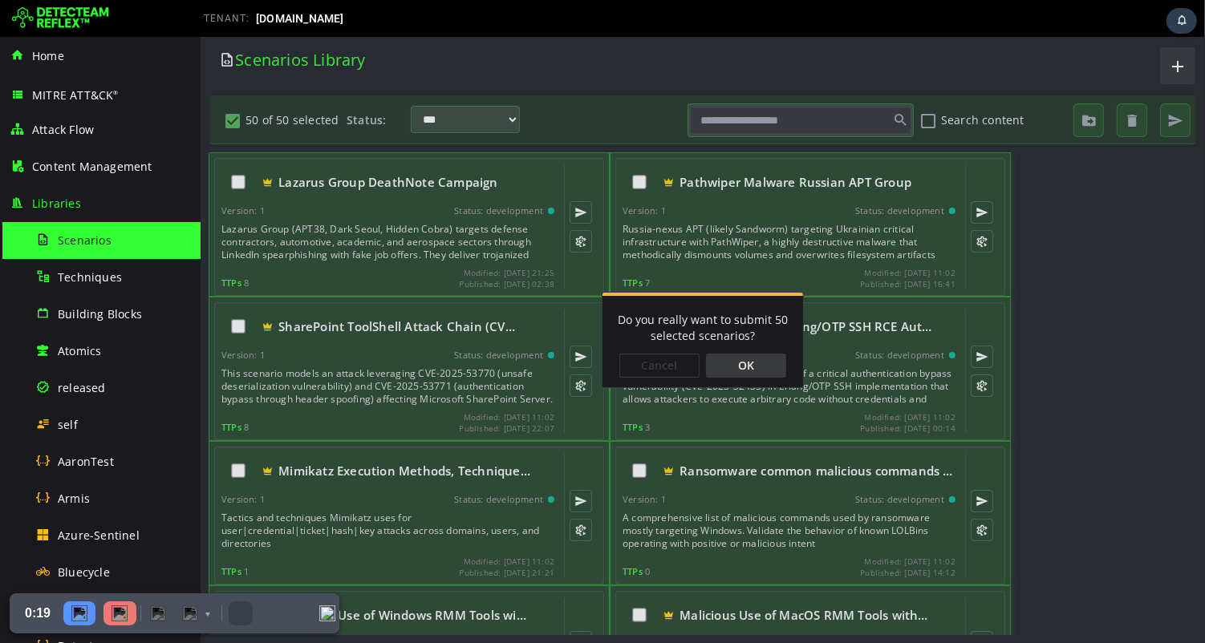
click at [760, 367] on div "OK" at bounding box center [745, 366] width 80 height 24
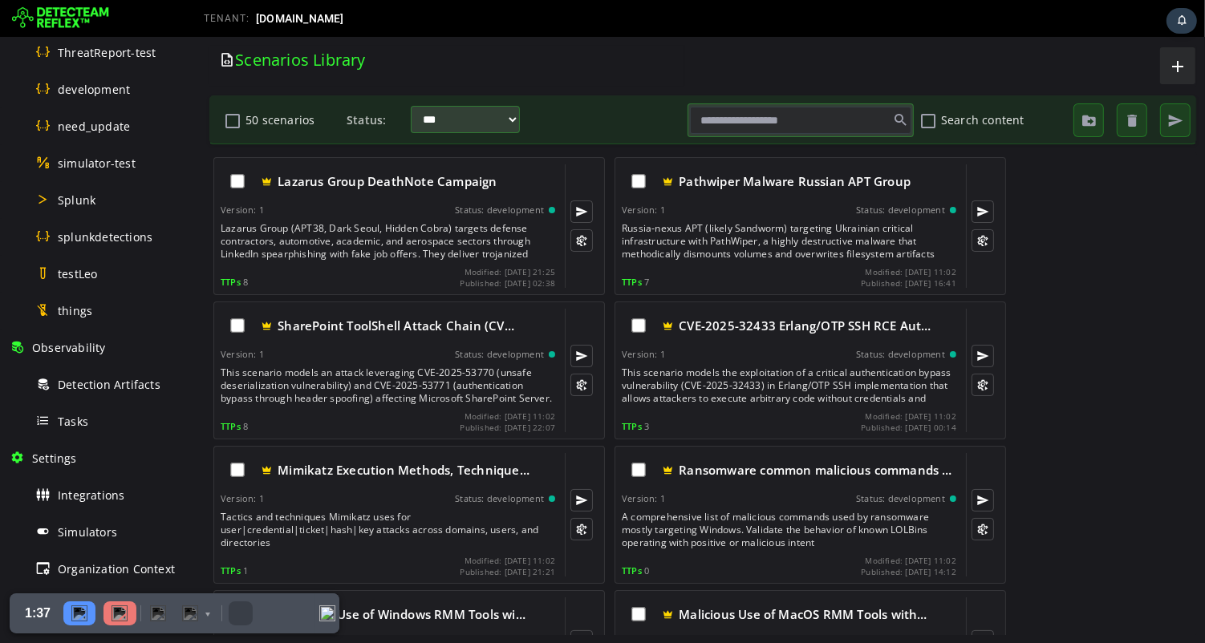
scroll to position [833, 0]
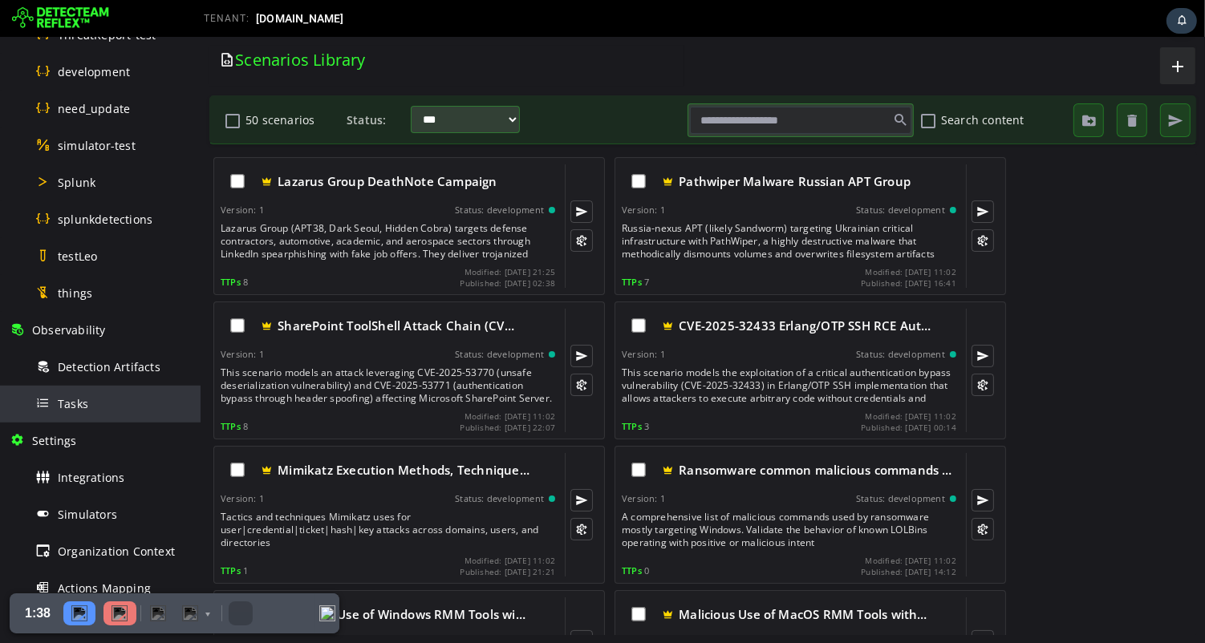
click at [70, 403] on span "Tasks" at bounding box center [73, 403] width 30 height 15
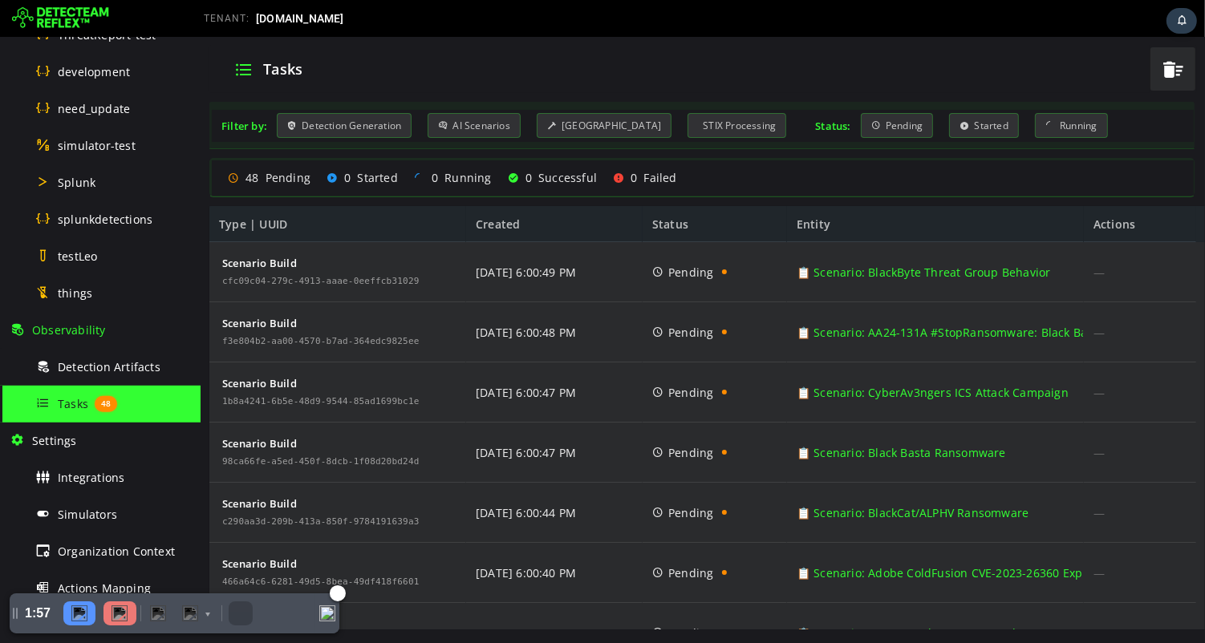
click at [120, 614] on img at bounding box center [119, 614] width 16 height 16
